Goal: Task Accomplishment & Management: Manage account settings

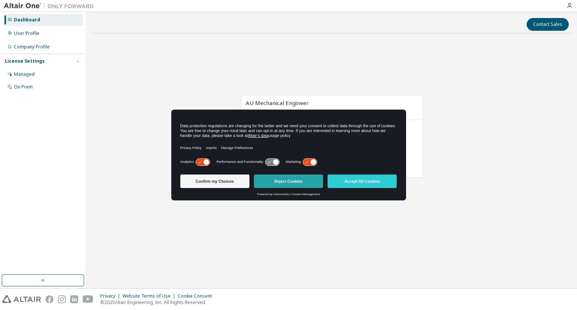
click at [296, 182] on button "Reject Cookies" at bounding box center [288, 182] width 69 height 14
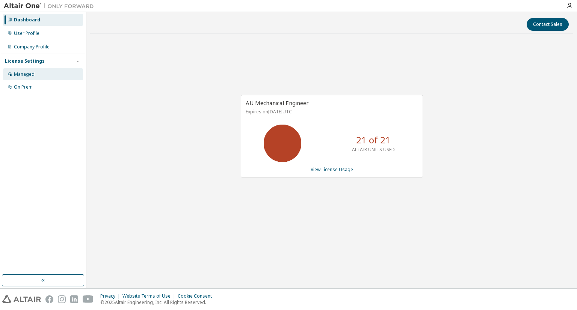
click at [30, 71] on div "Managed" at bounding box center [24, 74] width 21 height 6
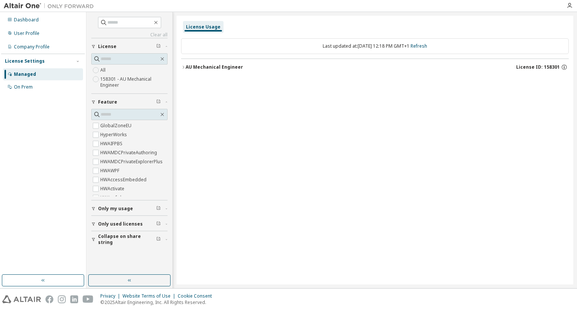
click at [183, 68] on icon "button" at bounding box center [183, 67] width 2 height 3
